Goal: Task Accomplishment & Management: Use online tool/utility

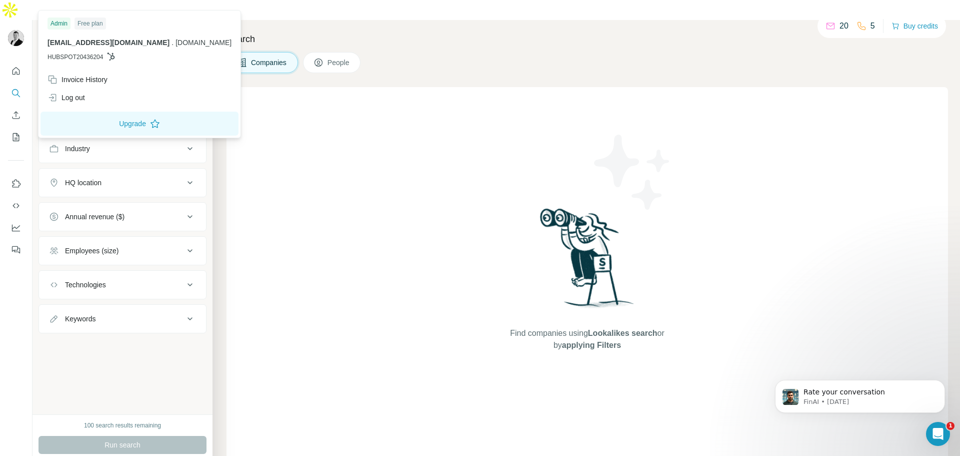
click at [13, 30] on img at bounding box center [16, 38] width 16 height 16
click at [16, 66] on icon "Quick start" at bounding box center [16, 71] width 10 height 10
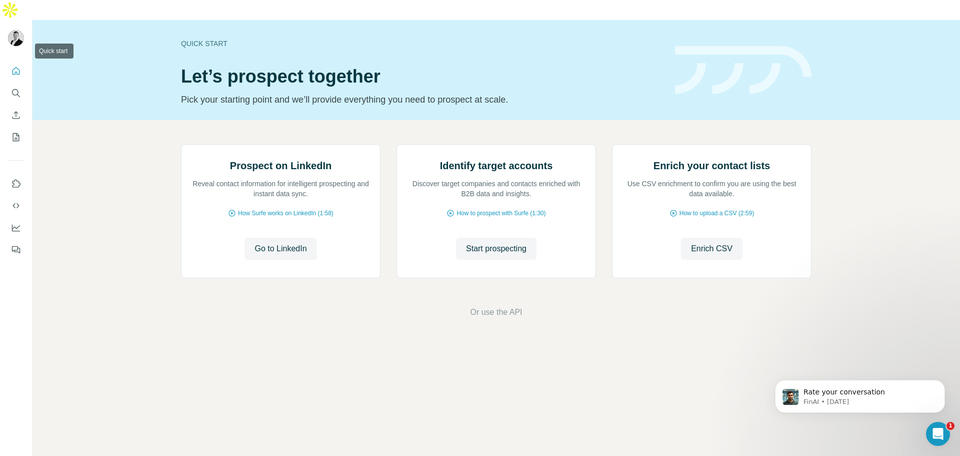
click at [8, 62] on button "Quick start" at bounding box center [16, 71] width 16 height 18
click at [18, 88] on icon "Search" at bounding box center [16, 93] width 10 height 10
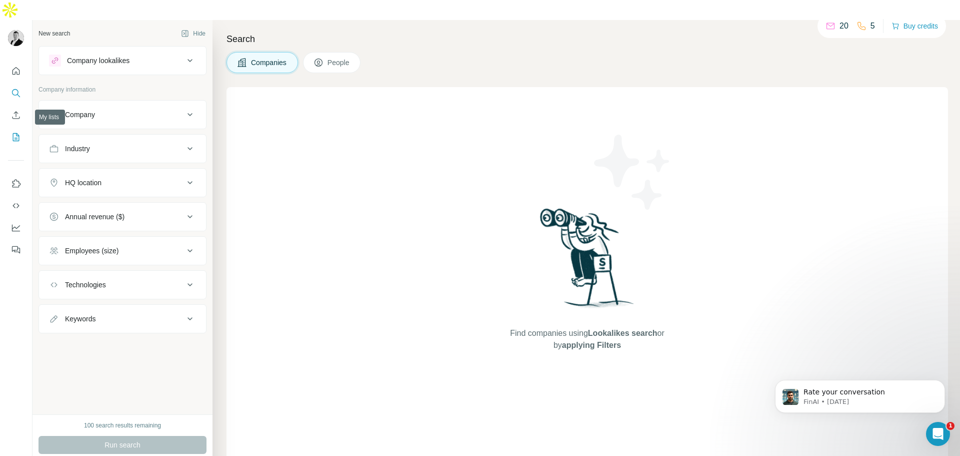
click at [14, 132] on icon "My lists" at bounding box center [16, 137] width 10 height 10
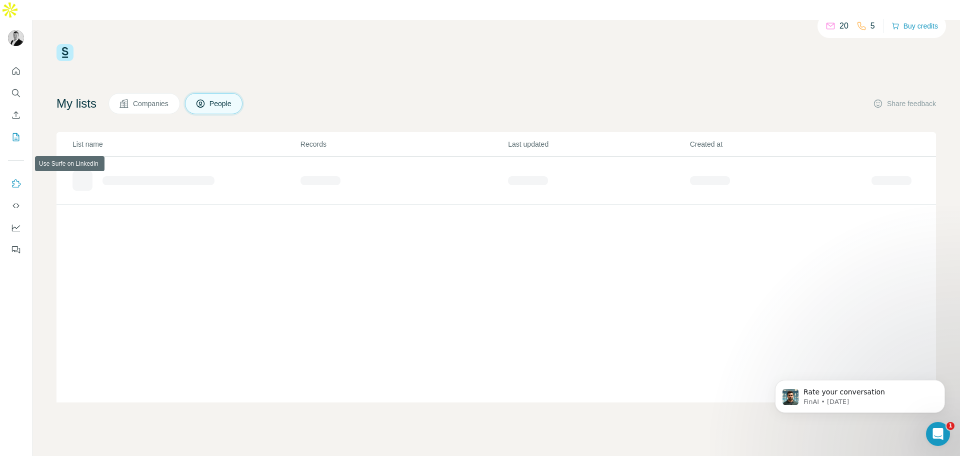
click at [15, 179] on icon "Use Surfe on LinkedIn" at bounding box center [16, 184] width 10 height 10
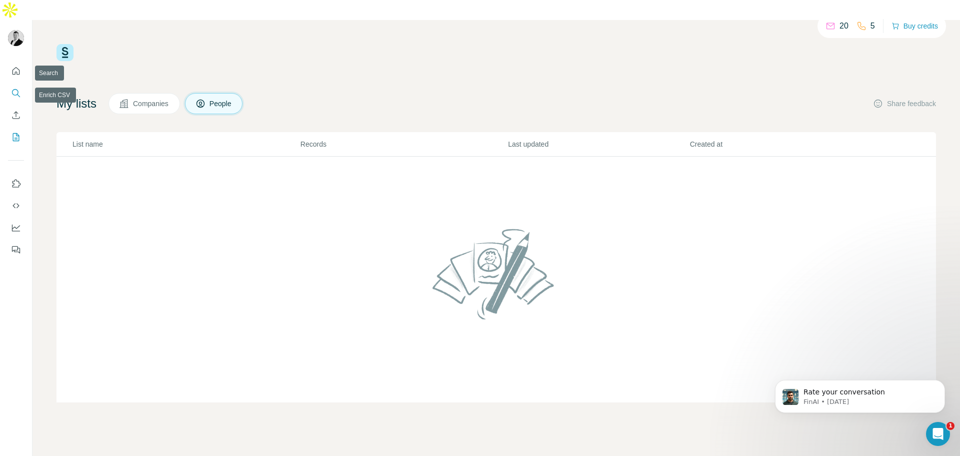
click at [17, 89] on icon "Search" at bounding box center [15, 92] width 7 height 7
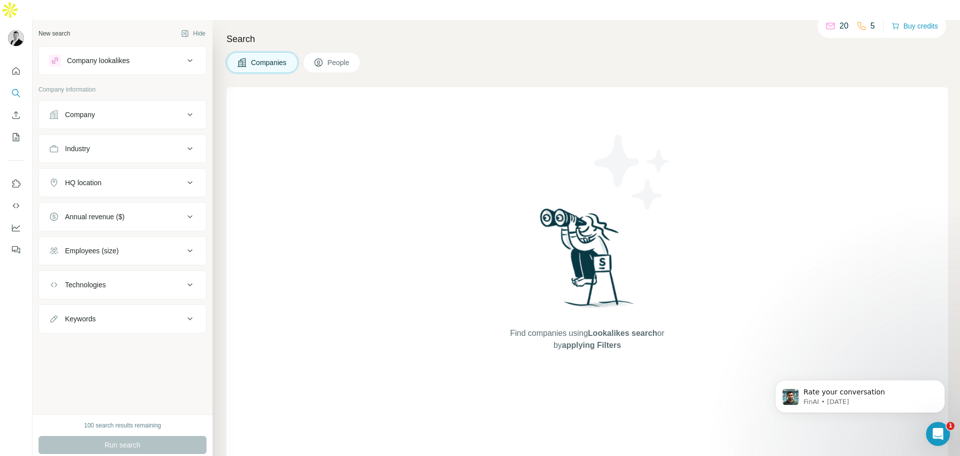
click at [6, 70] on div at bounding box center [16, 157] width 32 height 203
click at [111, 307] on button "Keywords" at bounding box center [122, 319] width 167 height 24
click at [87, 335] on input "text" at bounding box center [112, 344] width 127 height 18
type input "*********"
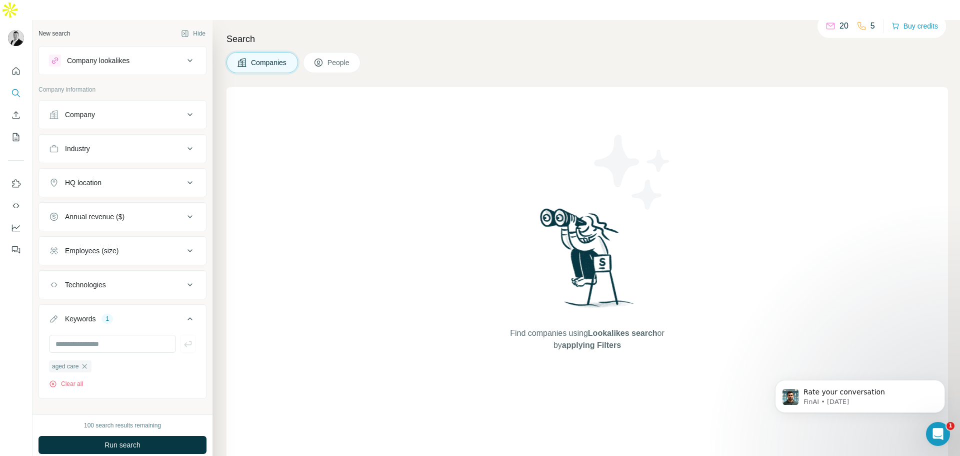
click at [118, 56] on div "Company lookalikes" at bounding box center [98, 61] width 63 height 10
